Goal: Task Accomplishment & Management: Manage account settings

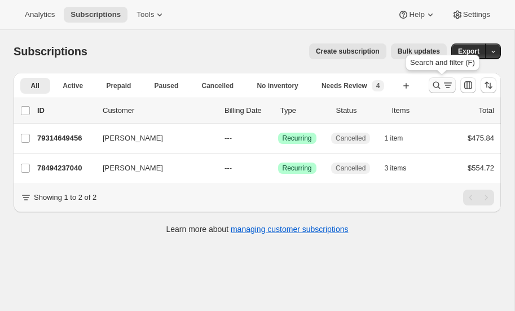
click at [435, 82] on icon "Search and filter results" at bounding box center [436, 84] width 11 height 11
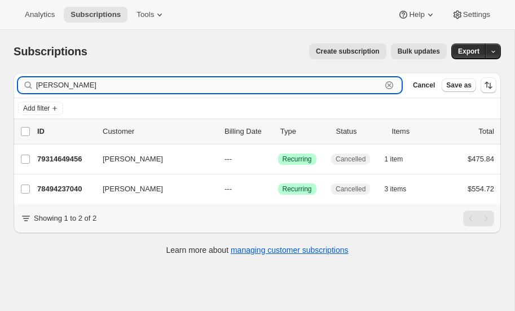
click at [96, 83] on input "[PERSON_NAME]" at bounding box center [208, 85] width 345 height 16
type input "g"
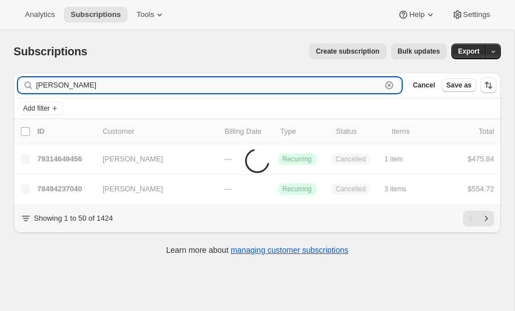
type input "[PERSON_NAME]"
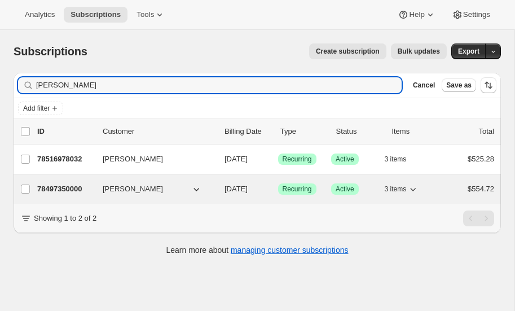
click at [65, 185] on p "78497350000" at bounding box center [65, 188] width 56 height 11
